Goal: Navigation & Orientation: Find specific page/section

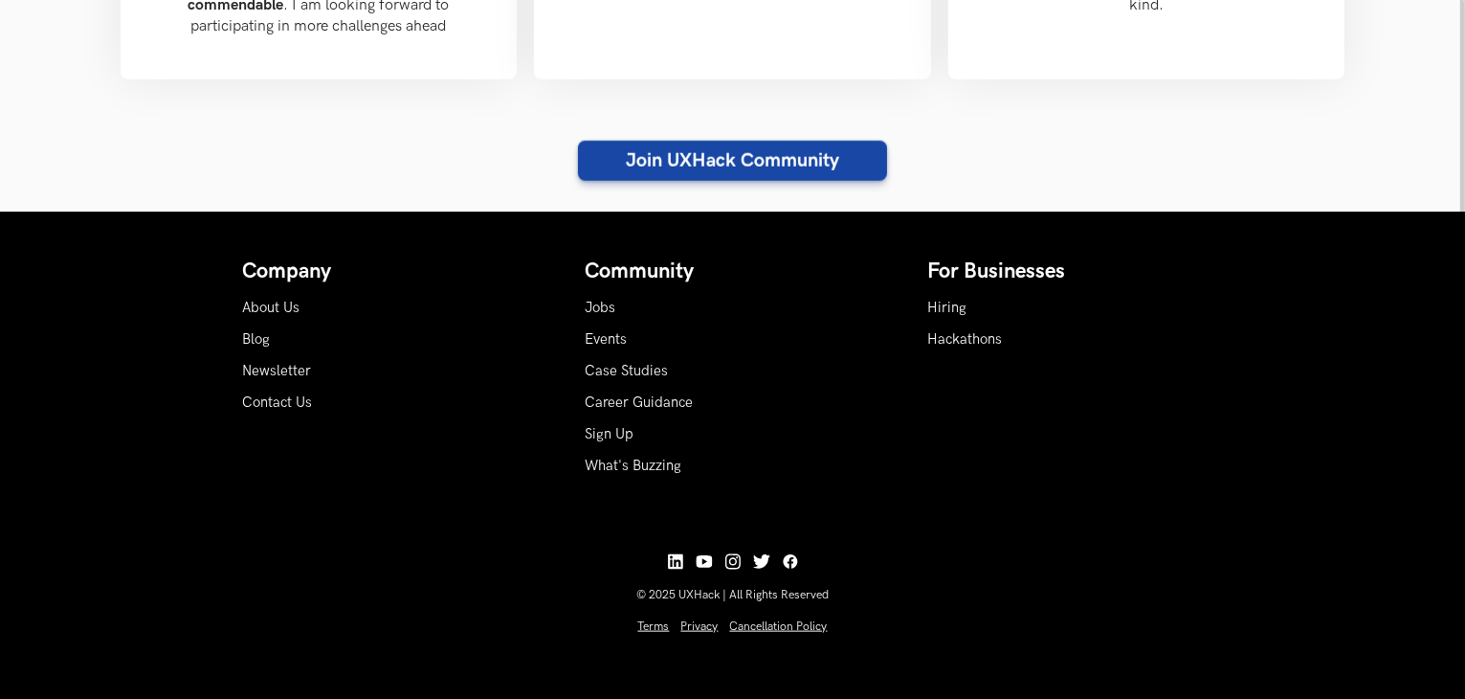
scroll to position [2246, 0]
click at [685, 403] on link "Career Guidance" at bounding box center [640, 402] width 108 height 16
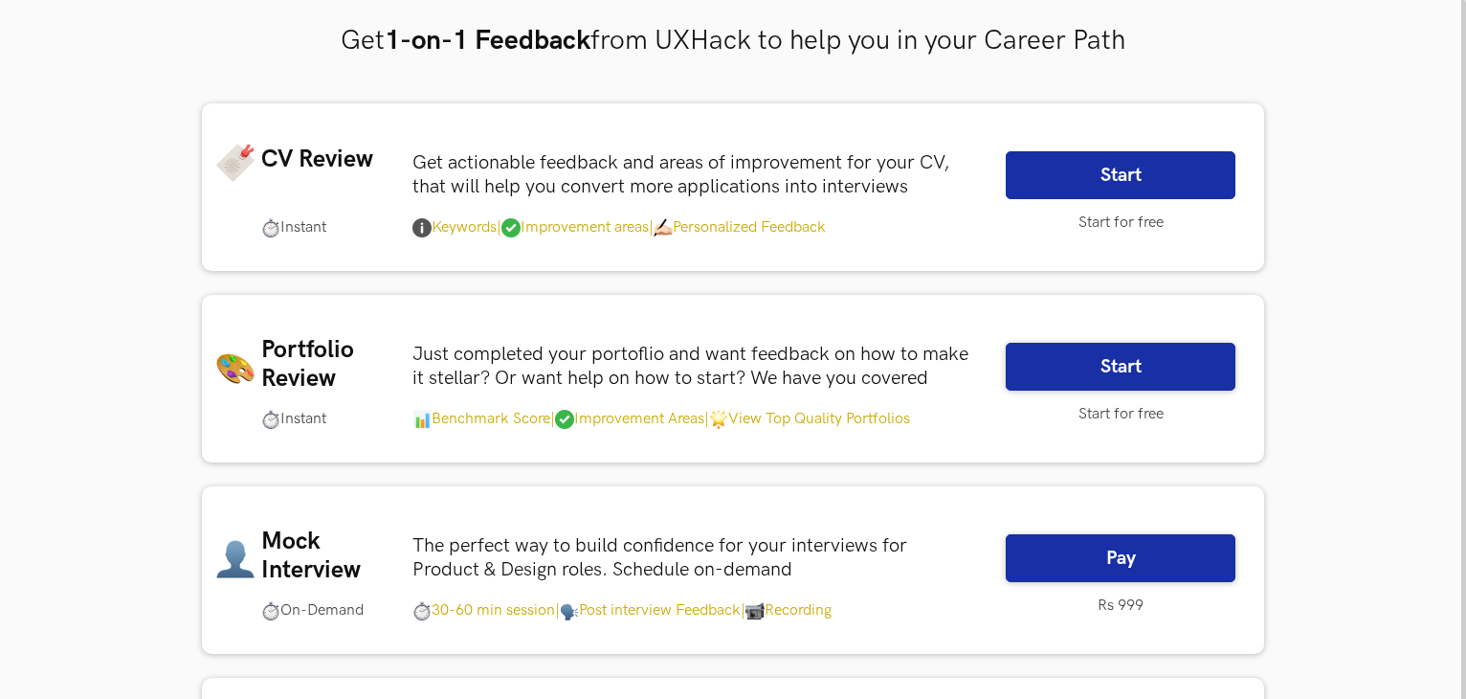
click at [1166, 173] on link "Start" at bounding box center [1121, 175] width 230 height 48
click at [1173, 177] on link "Start" at bounding box center [1121, 175] width 230 height 48
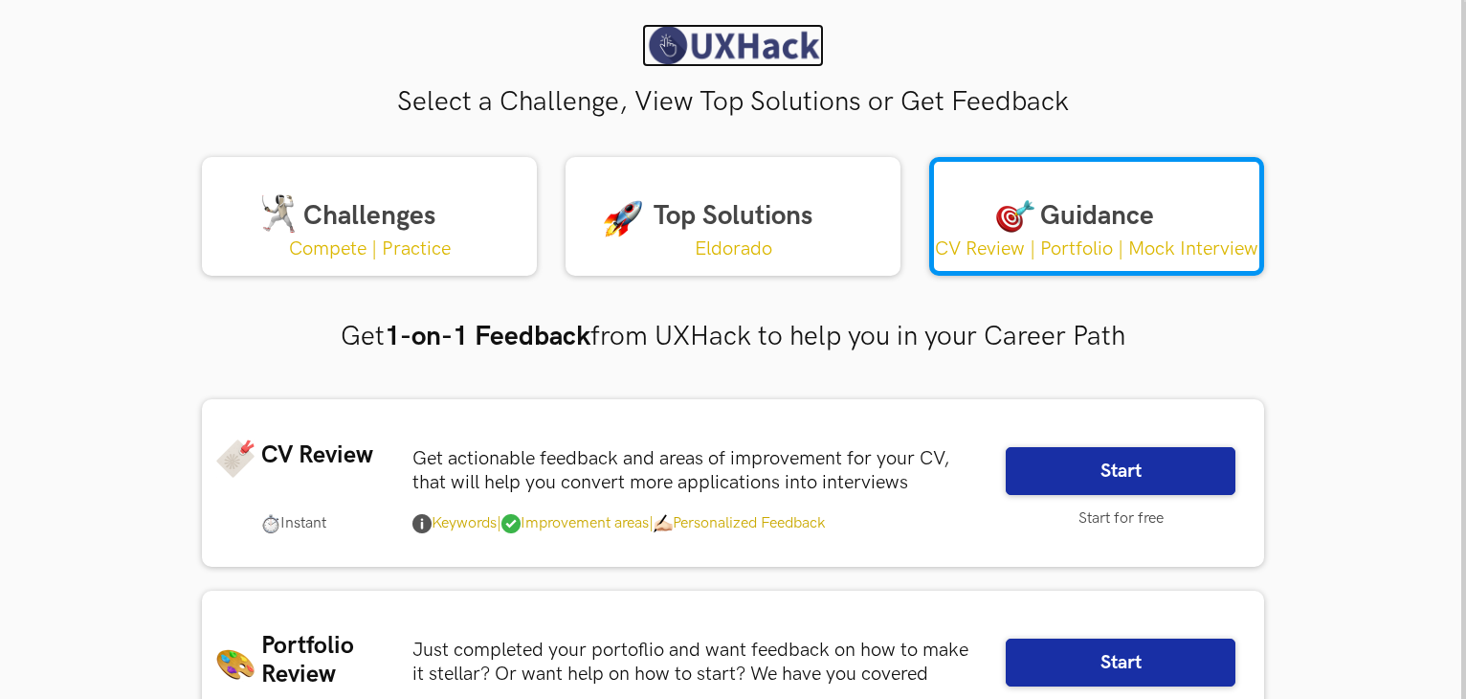
click at [707, 51] on img at bounding box center [733, 45] width 182 height 43
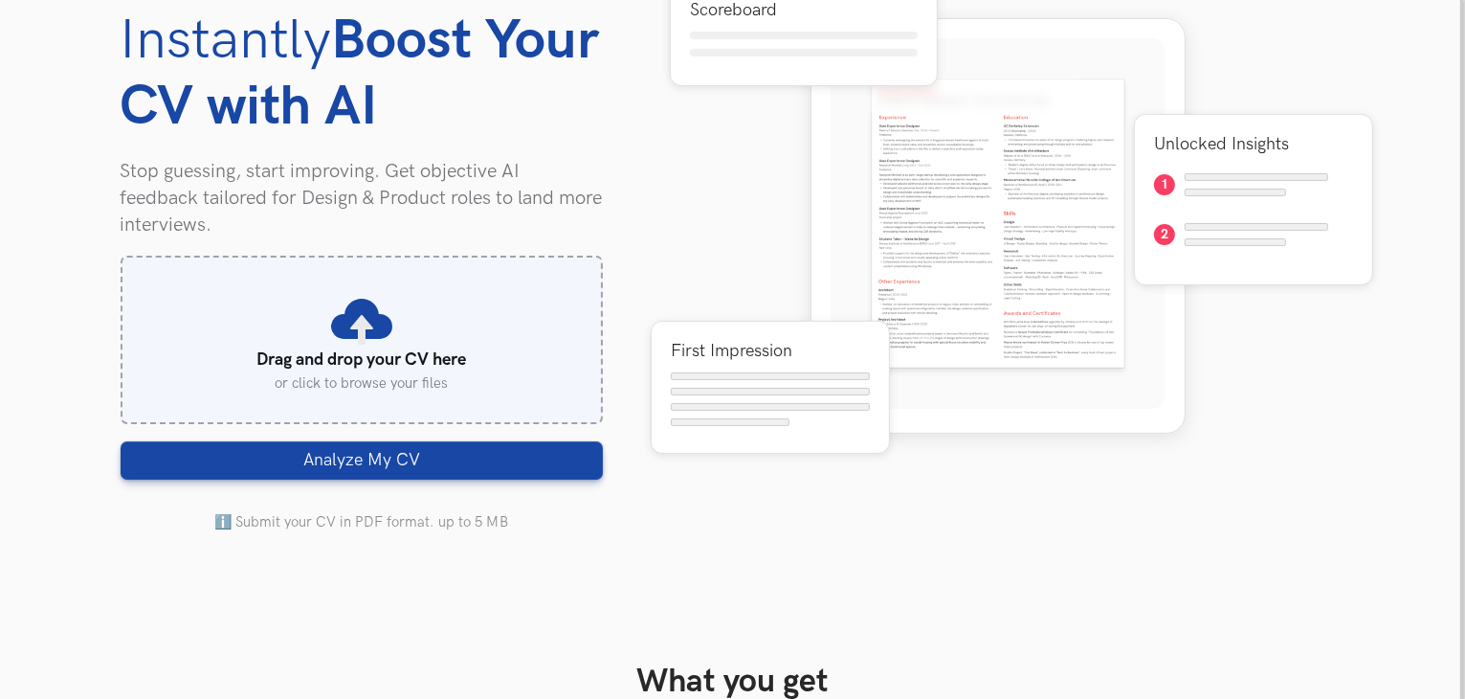
scroll to position [191, 0]
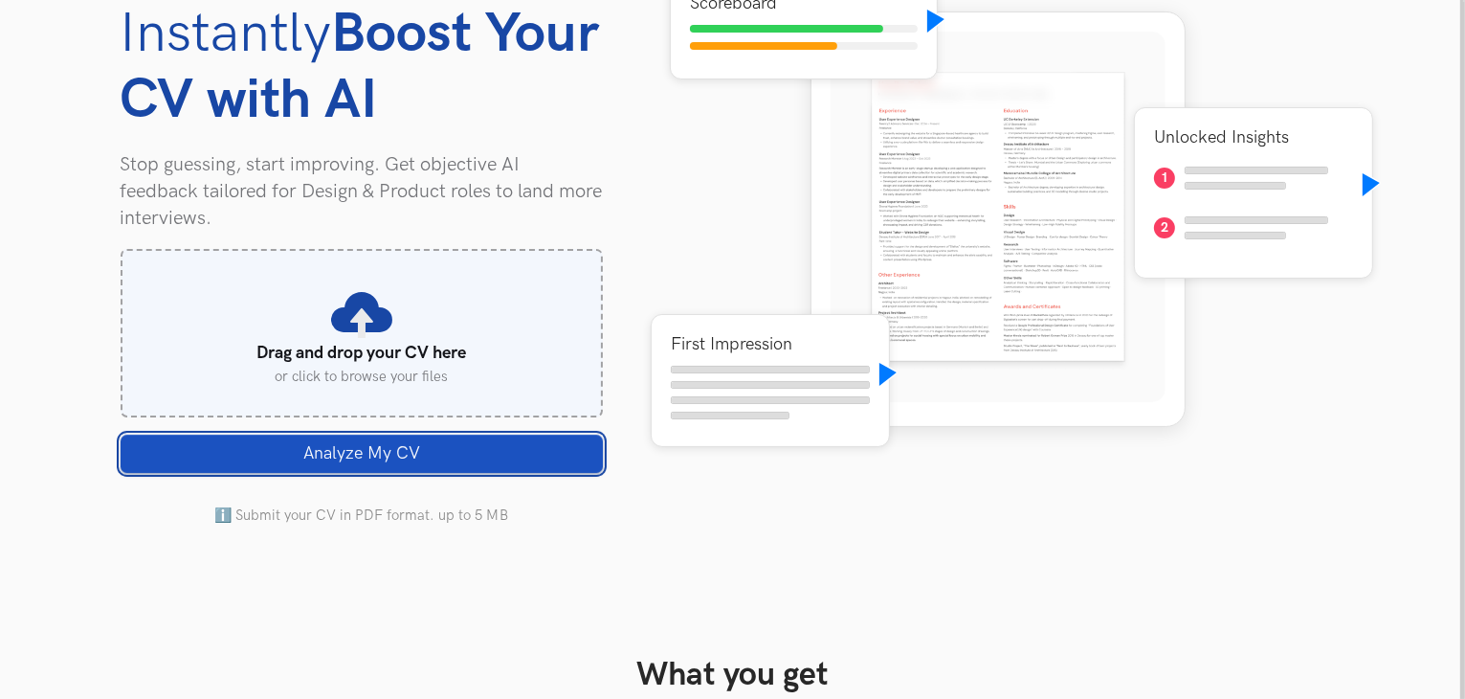
click at [455, 458] on button "Analyze My CV Loading" at bounding box center [362, 454] width 482 height 38
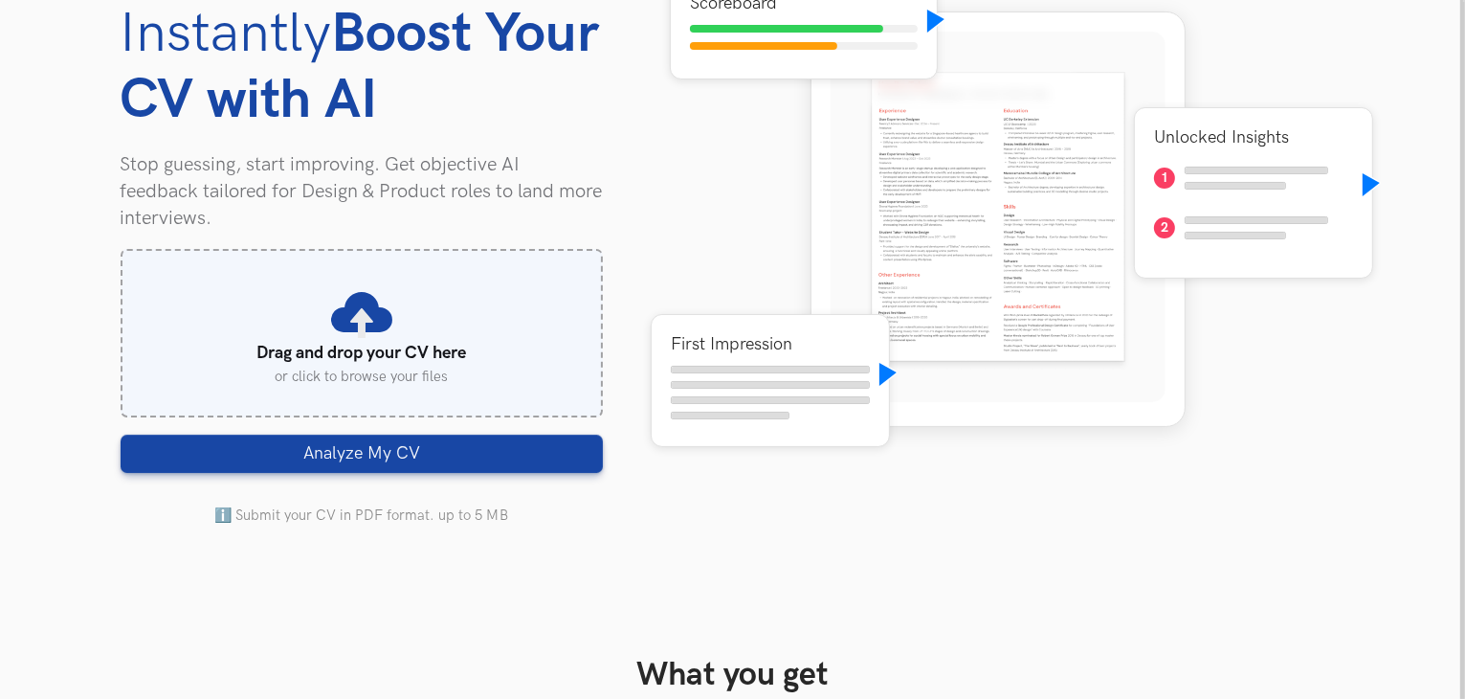
scroll to position [212, 0]
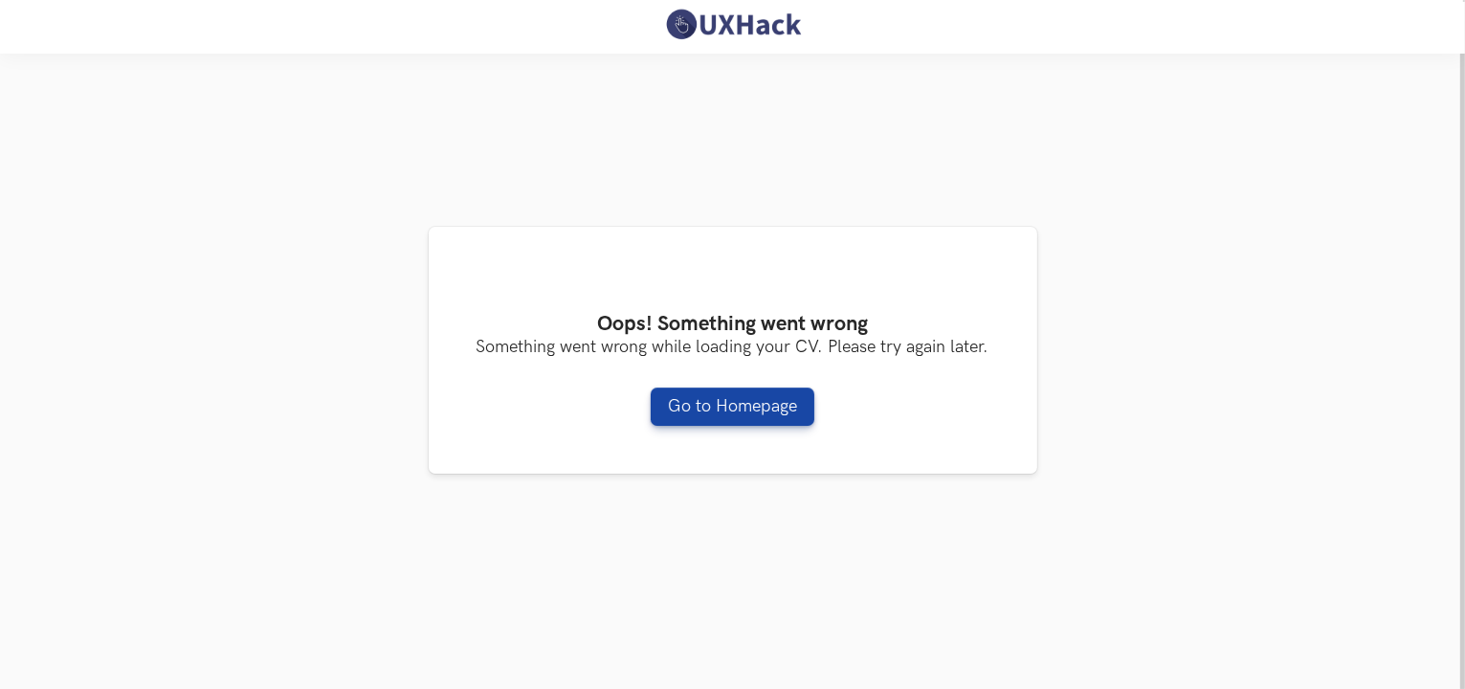
click at [1332, 199] on div "Loading CV Preview... Oops! Something went wrong Something went wrong while loa…" at bounding box center [732, 350] width 1465 height 551
click at [714, 421] on link "Go to Homepage" at bounding box center [733, 407] width 164 height 38
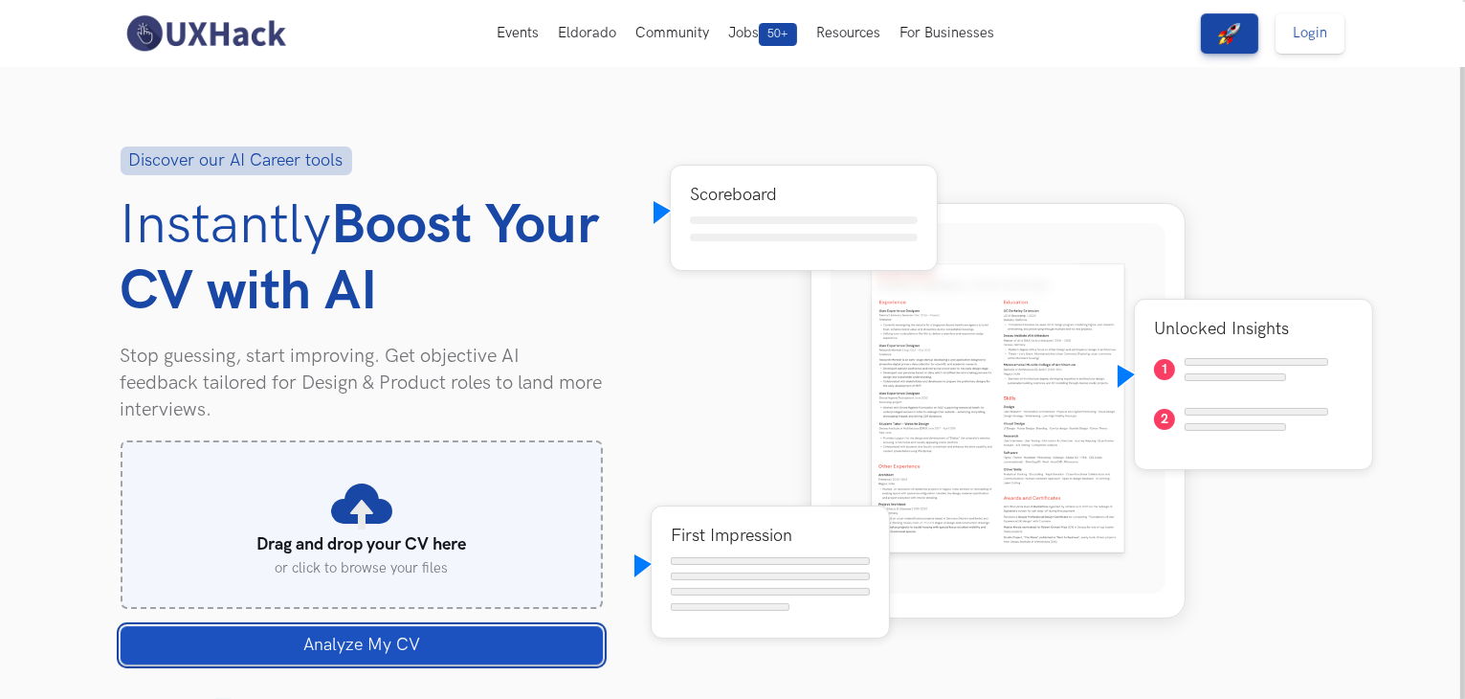
click at [436, 649] on button "Analyze My CV Loading" at bounding box center [362, 645] width 482 height 38
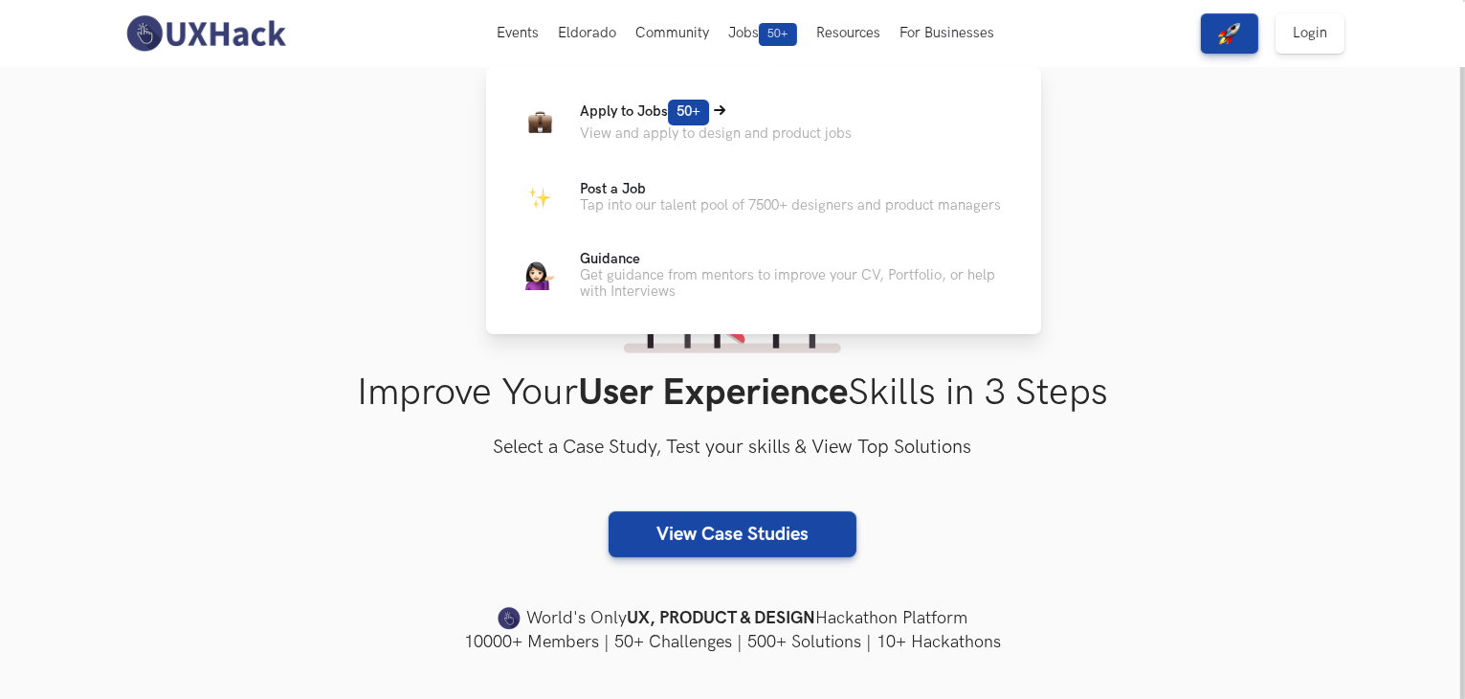
click at [701, 137] on p "View and apply to design and product jobs" at bounding box center [716, 133] width 272 height 16
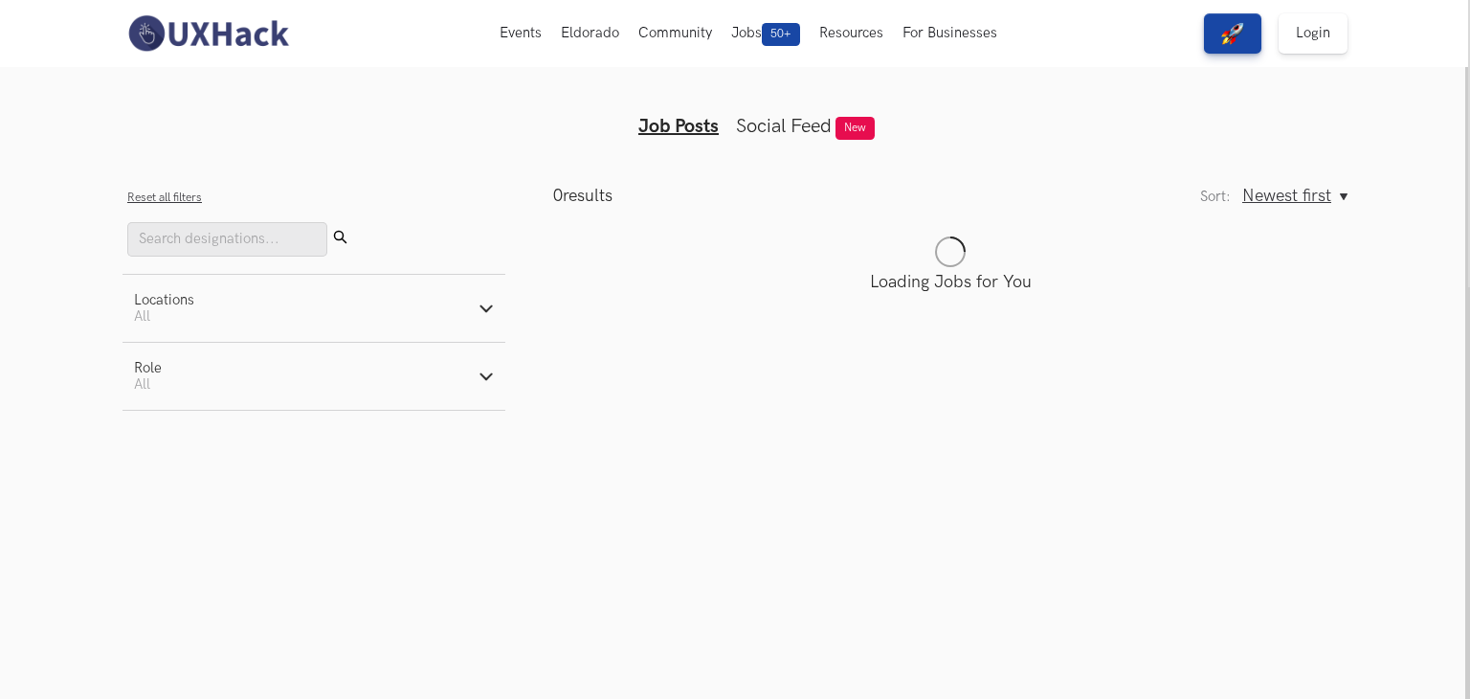
click at [272, 339] on button "Locations Active filters: All" at bounding box center [314, 308] width 383 height 67
click at [140, 363] on label "Remote" at bounding box center [172, 357] width 76 height 20
click at [140, 363] on input "Remote" at bounding box center [143, 357] width 18 height 18
checkbox input "true"
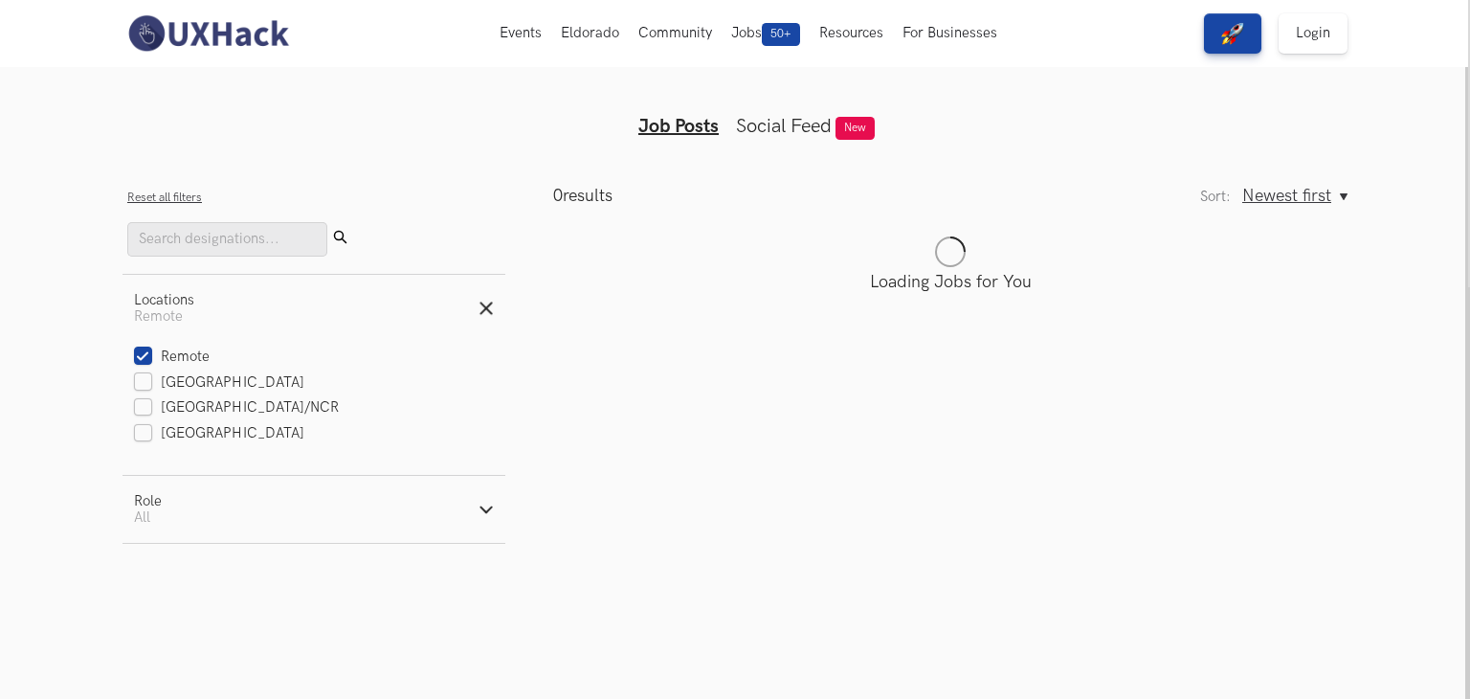
click at [283, 512] on button "Role Active filters: All" at bounding box center [314, 509] width 383 height 67
click at [194, 585] on label "Product" at bounding box center [170, 583] width 76 height 20
click at [150, 585] on input "Product" at bounding box center [141, 584] width 18 height 18
radio input "true"
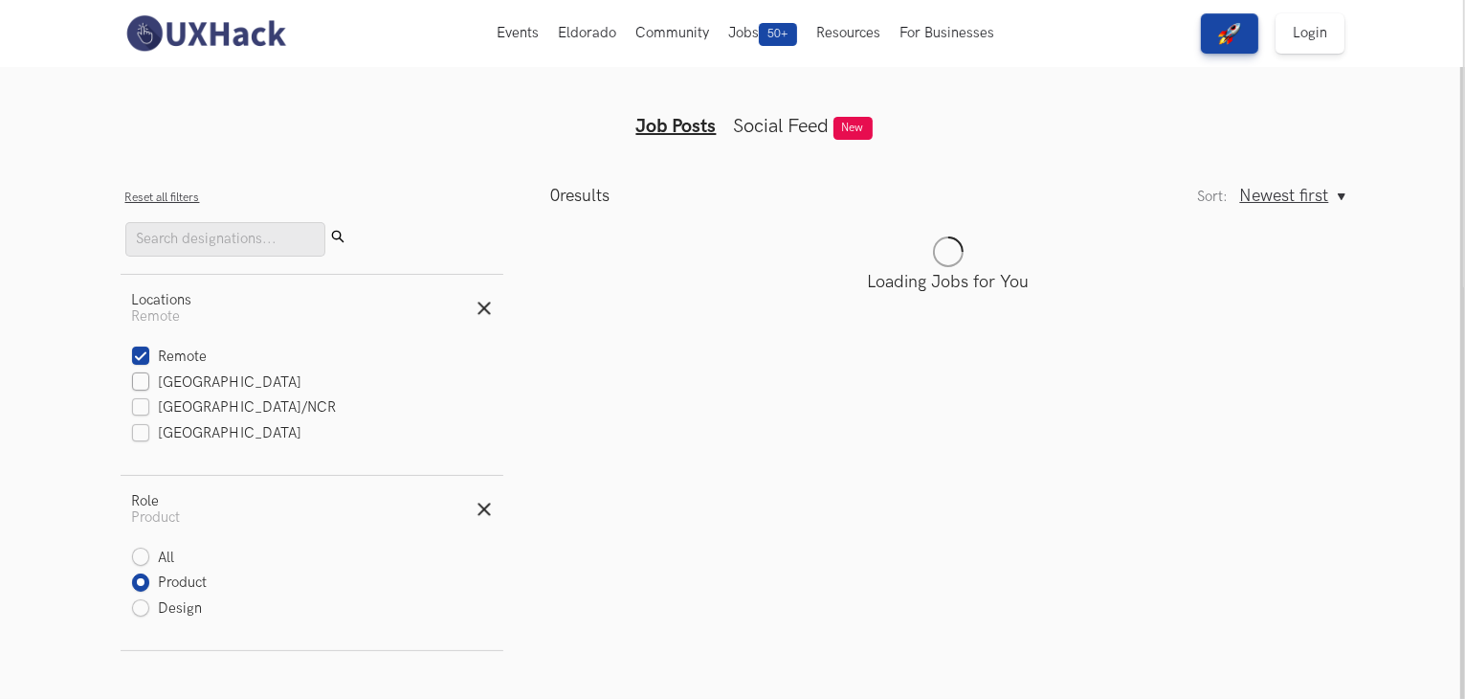
click at [149, 385] on label "[GEOGRAPHIC_DATA]" at bounding box center [217, 383] width 170 height 20
click at [149, 385] on input "[GEOGRAPHIC_DATA]" at bounding box center [141, 383] width 18 height 18
click at [138, 378] on label "[GEOGRAPHIC_DATA]" at bounding box center [217, 383] width 170 height 20
click at [138, 378] on input "[GEOGRAPHIC_DATA]" at bounding box center [141, 383] width 18 height 18
checkbox input "false"
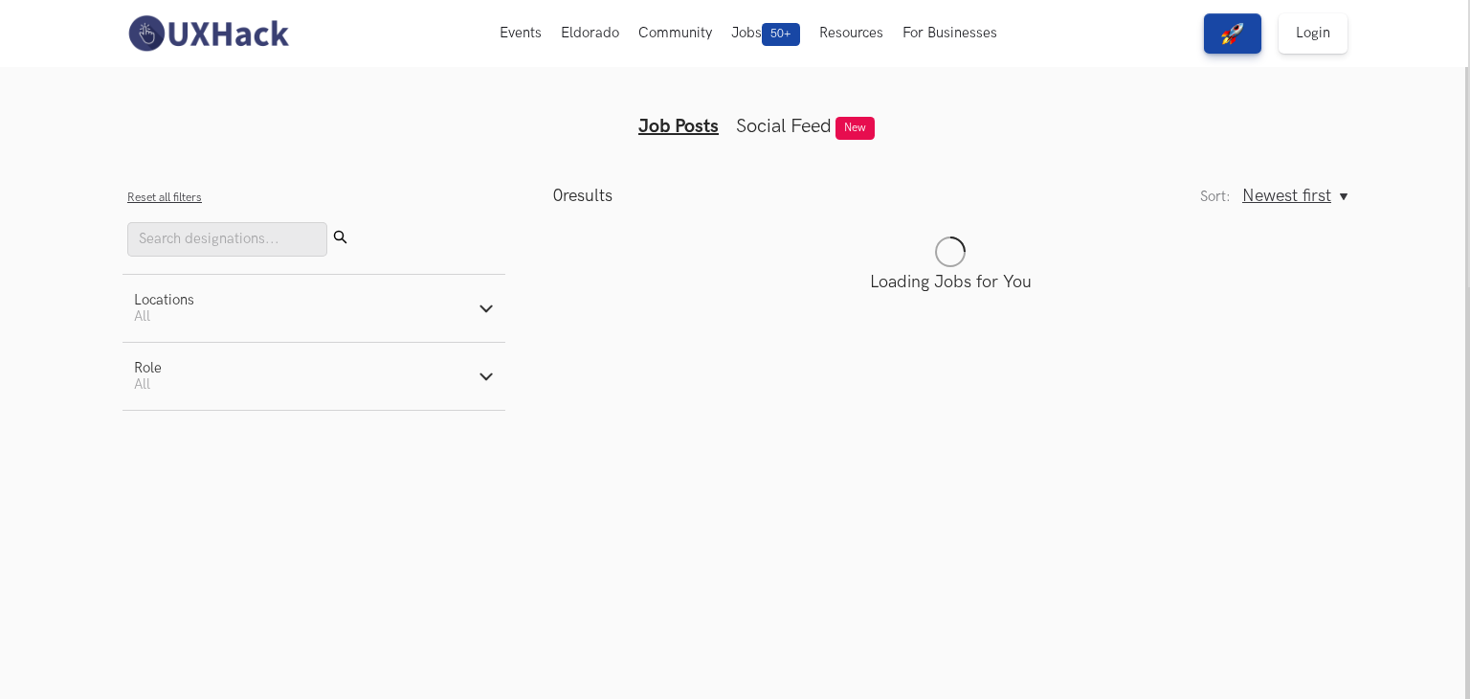
click at [210, 321] on button "Locations Active filters: All" at bounding box center [314, 308] width 383 height 67
click at [171, 437] on label "[GEOGRAPHIC_DATA]" at bounding box center [219, 434] width 170 height 20
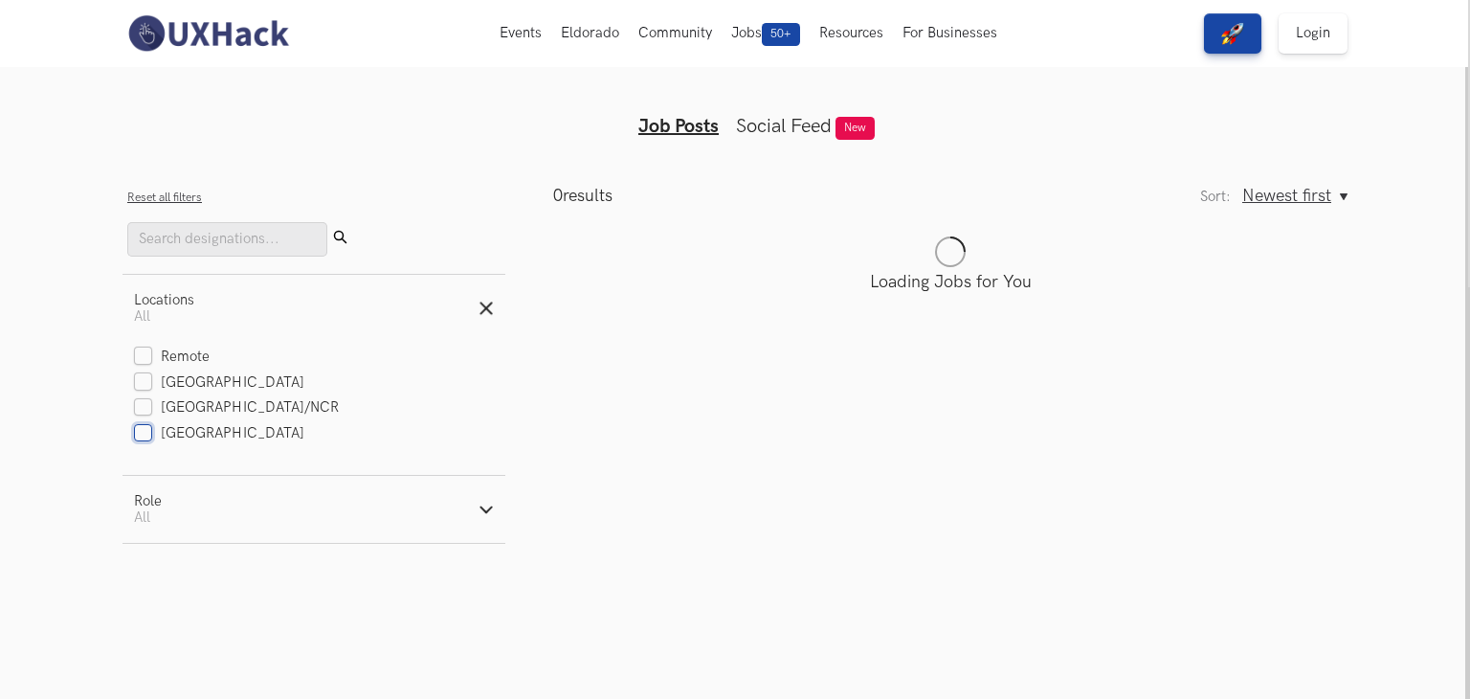
click at [152, 437] on input "[GEOGRAPHIC_DATA]" at bounding box center [143, 434] width 18 height 18
checkbox input "true"
click at [146, 408] on label "[GEOGRAPHIC_DATA]/NCR" at bounding box center [236, 408] width 205 height 20
click at [146, 408] on input "[GEOGRAPHIC_DATA]/NCR" at bounding box center [143, 408] width 18 height 18
checkbox input "true"
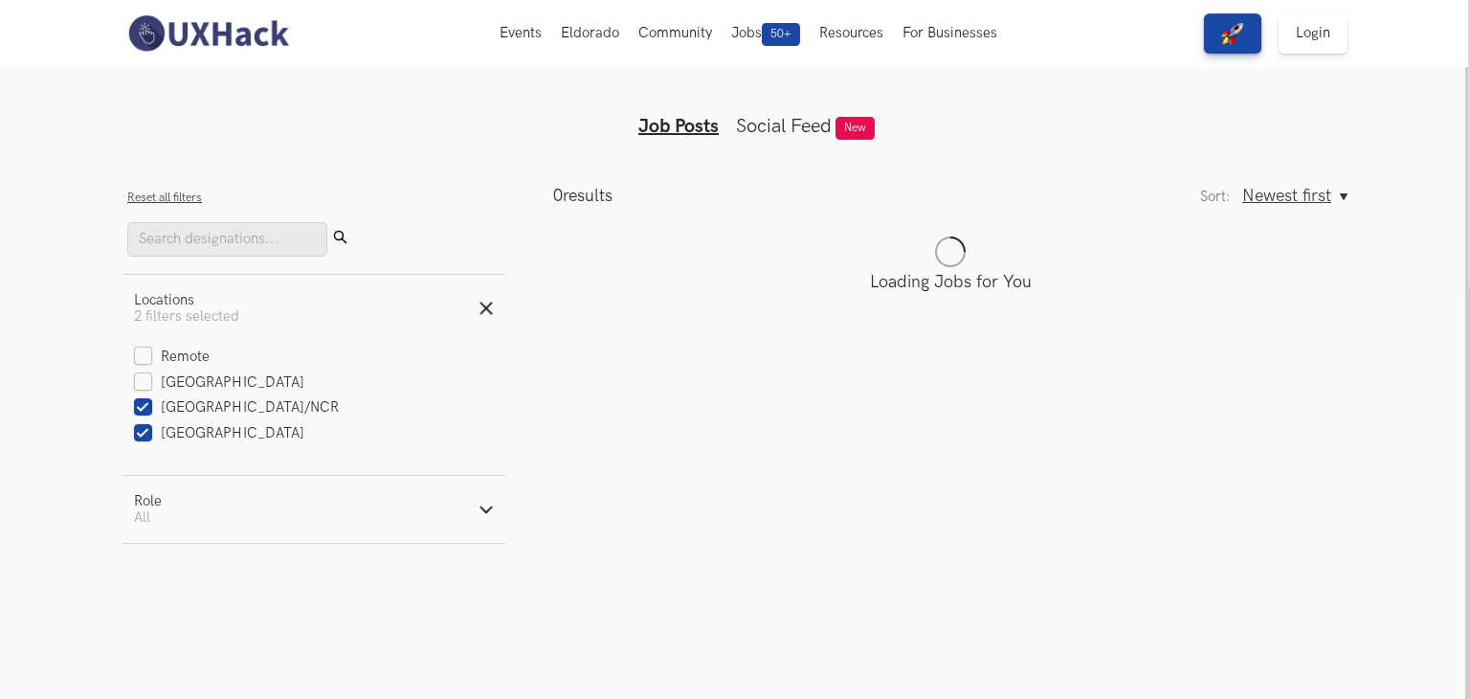
drag, startPoint x: 143, startPoint y: 384, endPoint x: 143, endPoint y: 373, distance: 10.5
click at [143, 380] on label "[GEOGRAPHIC_DATA]" at bounding box center [219, 383] width 170 height 20
click at [143, 380] on input "[GEOGRAPHIC_DATA]" at bounding box center [143, 383] width 18 height 18
checkbox input "true"
drag, startPoint x: 144, startPoint y: 356, endPoint x: 154, endPoint y: 373, distance: 20.2
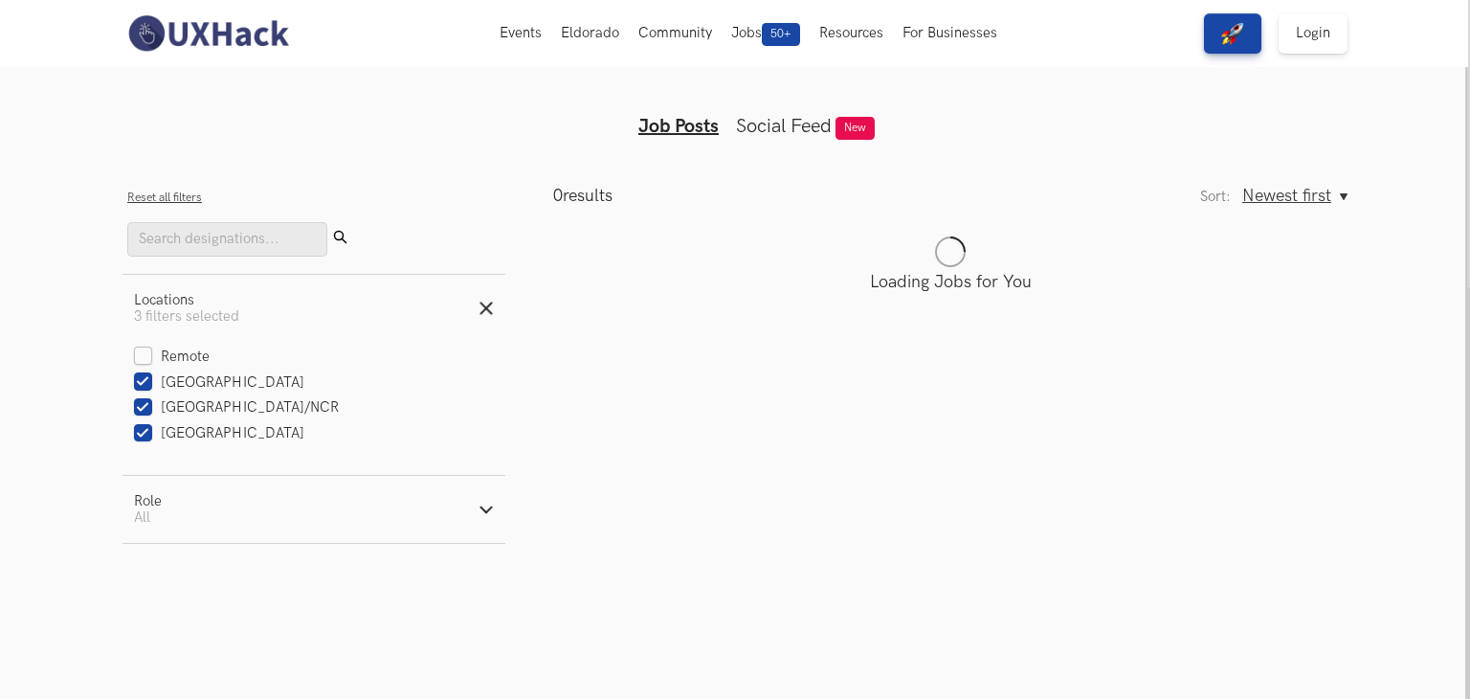
click at [144, 355] on label "Remote" at bounding box center [172, 357] width 76 height 20
click at [144, 355] on input "Remote" at bounding box center [143, 357] width 18 height 18
checkbox input "true"
click at [137, 517] on span "All" at bounding box center [142, 517] width 16 height 16
click at [139, 593] on label "Product" at bounding box center [170, 583] width 76 height 20
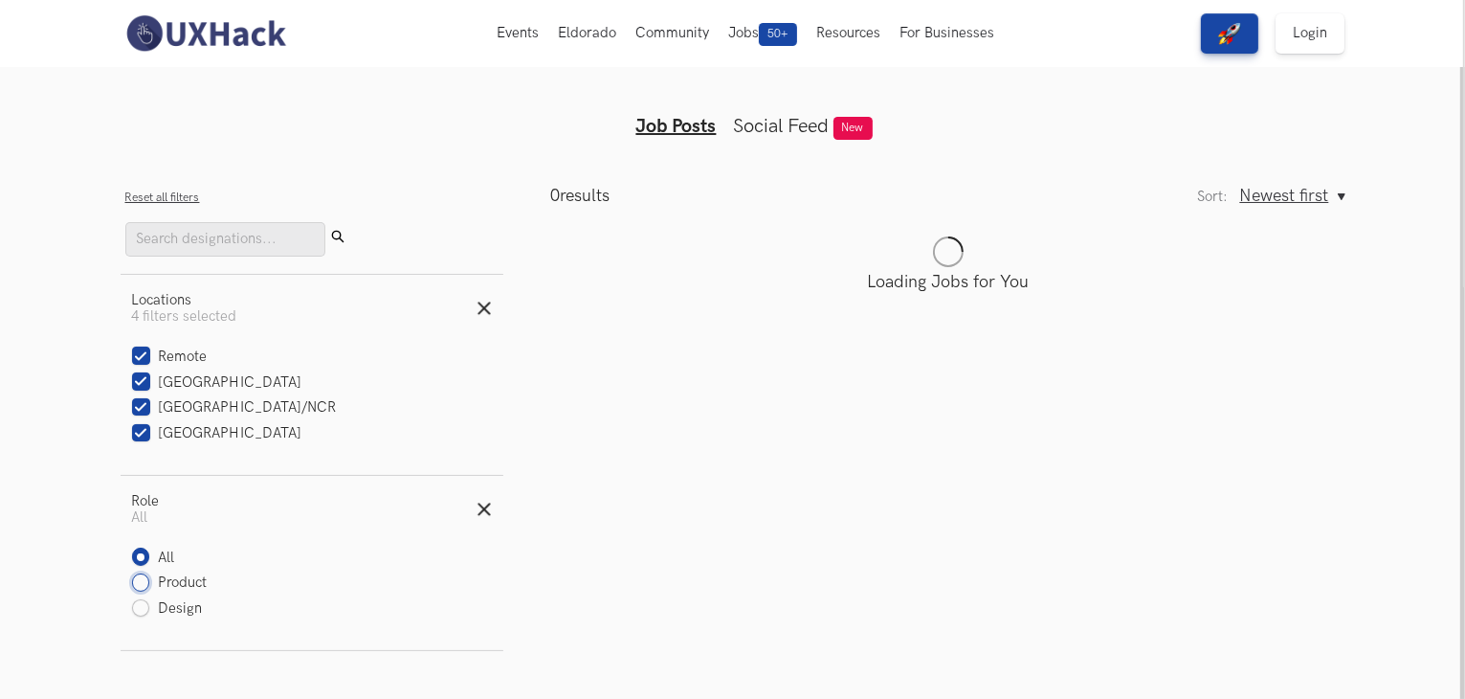
click at [139, 593] on input "Product" at bounding box center [141, 584] width 18 height 18
radio input "true"
